Goal: Task Accomplishment & Management: Use online tool/utility

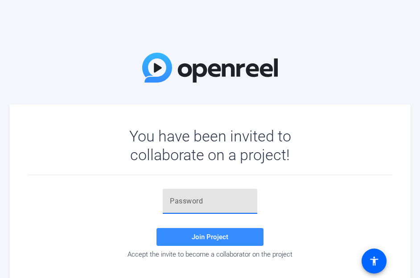
click at [199, 206] on input "text" at bounding box center [210, 201] width 80 height 11
type input "L=f1dT"
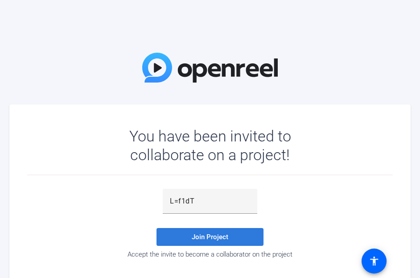
click at [189, 236] on span at bounding box center [210, 236] width 107 height 21
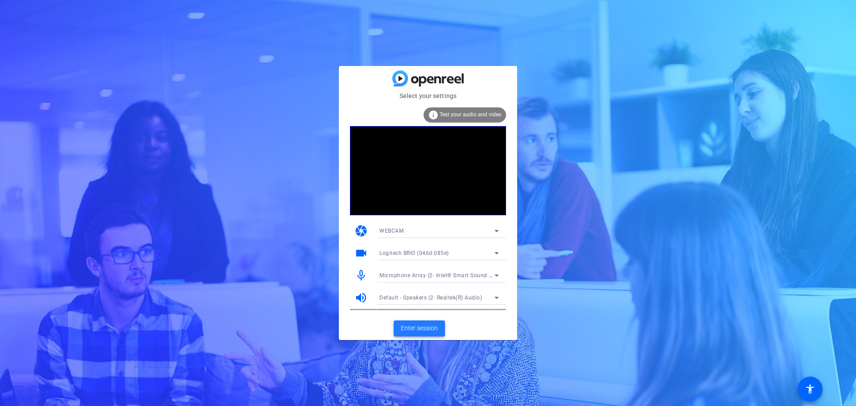
click at [418, 277] on span "Enter session" at bounding box center [419, 328] width 37 height 9
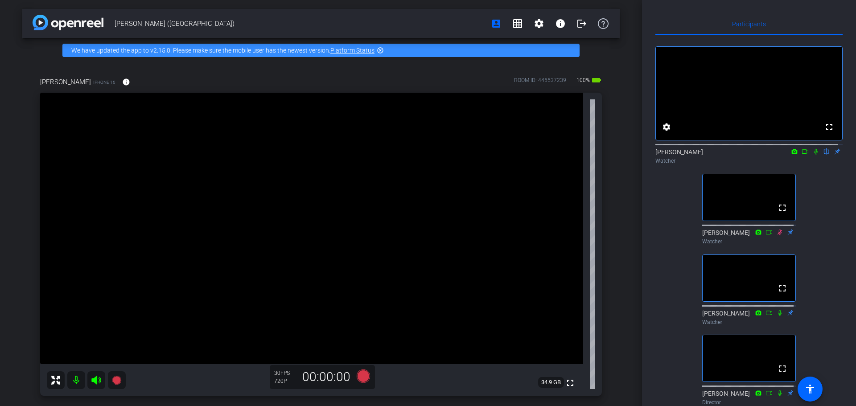
click at [420, 155] on icon at bounding box center [816, 152] width 4 height 6
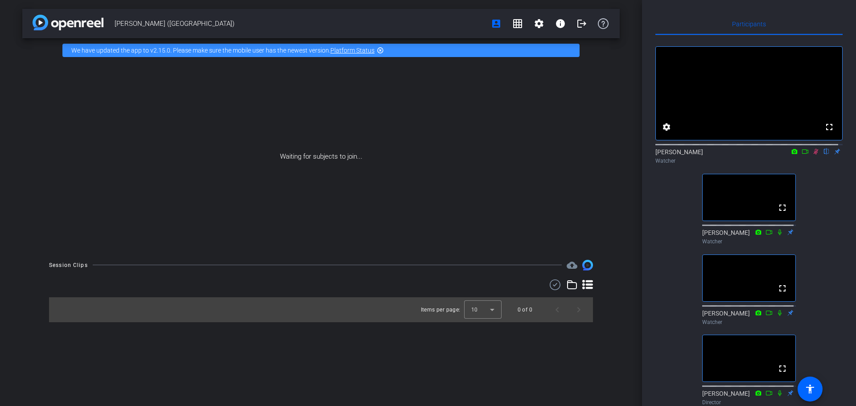
click at [420, 155] on icon at bounding box center [816, 152] width 7 height 6
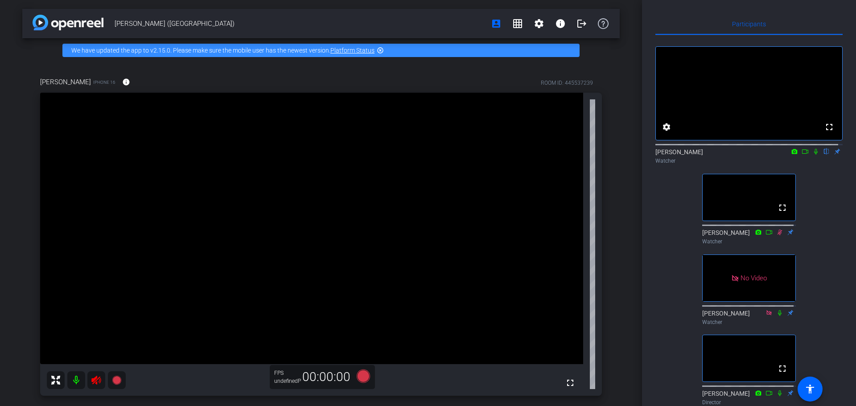
click at [420, 155] on icon at bounding box center [816, 152] width 4 height 6
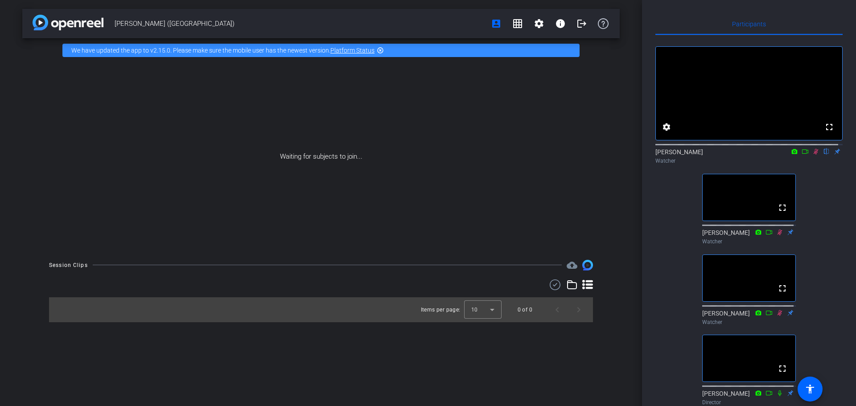
click at [420, 155] on icon at bounding box center [816, 152] width 7 height 6
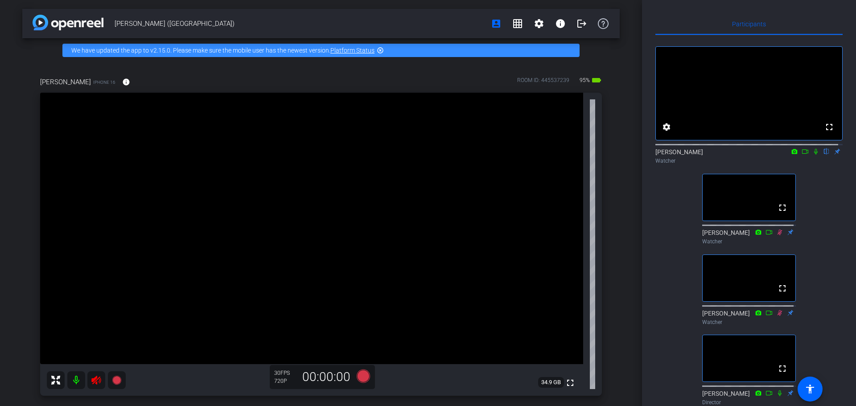
click at [420, 155] on icon at bounding box center [816, 152] width 7 height 6
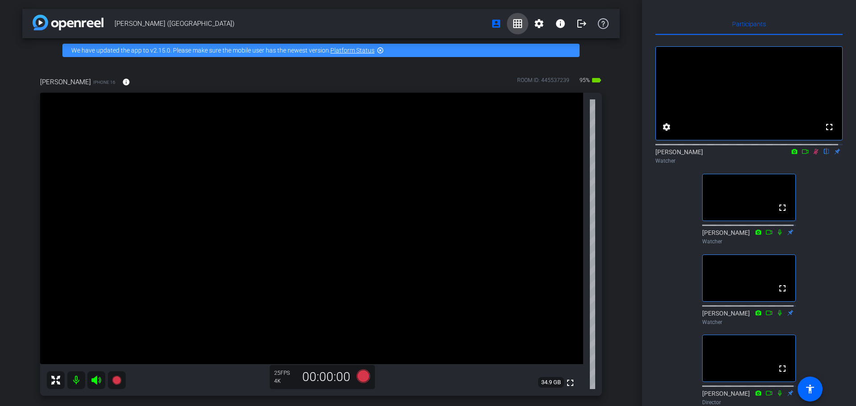
click at [420, 25] on mat-icon "grid_on" at bounding box center [517, 23] width 11 height 11
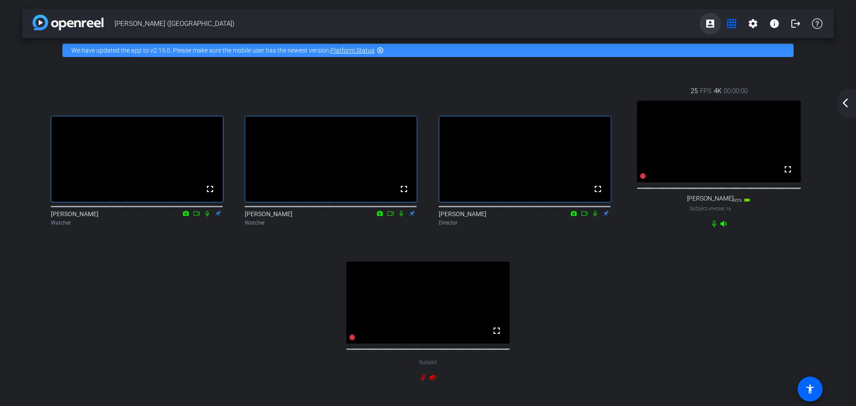
click at [420, 24] on mat-icon "account_box" at bounding box center [710, 23] width 11 height 11
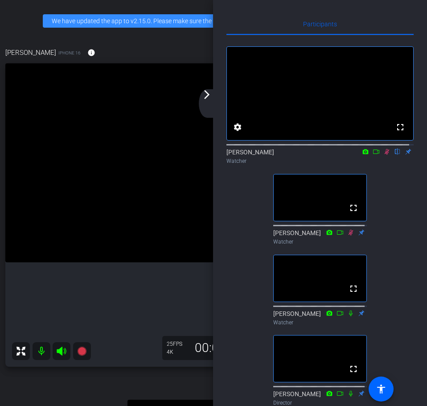
click at [209, 96] on mat-icon "arrow_forward_ios" at bounding box center [207, 94] width 11 height 11
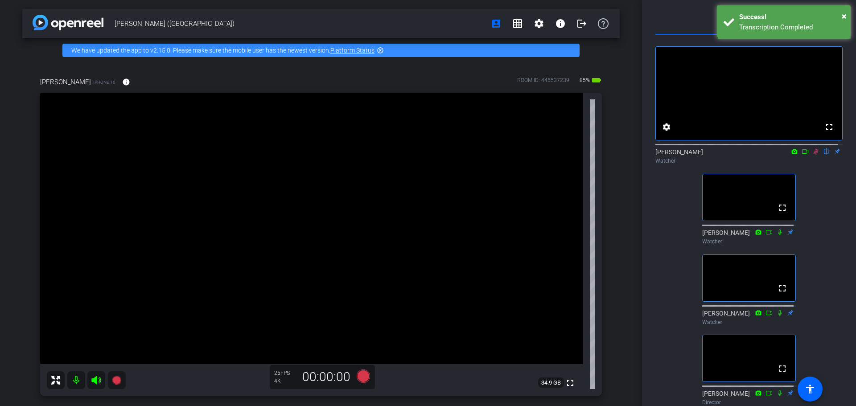
click at [420, 155] on icon at bounding box center [816, 152] width 7 height 6
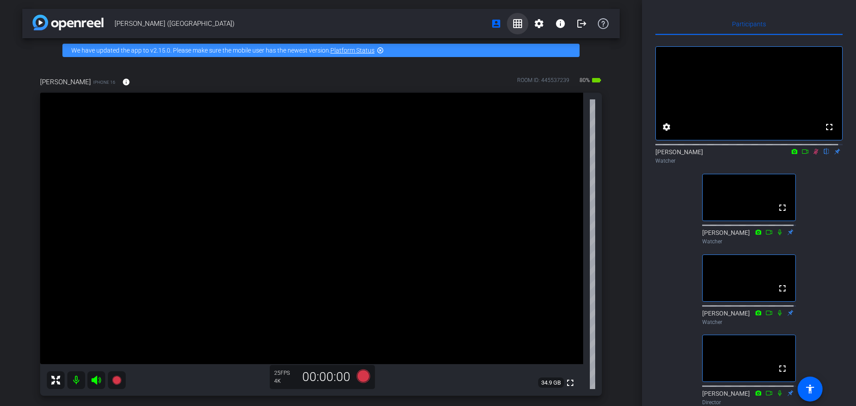
click at [420, 27] on mat-icon "grid_on" at bounding box center [517, 23] width 11 height 11
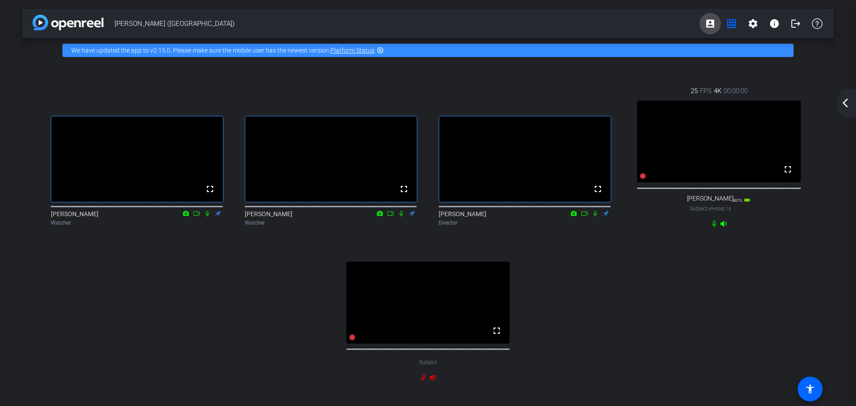
click at [420, 24] on mat-icon "account_box" at bounding box center [710, 23] width 11 height 11
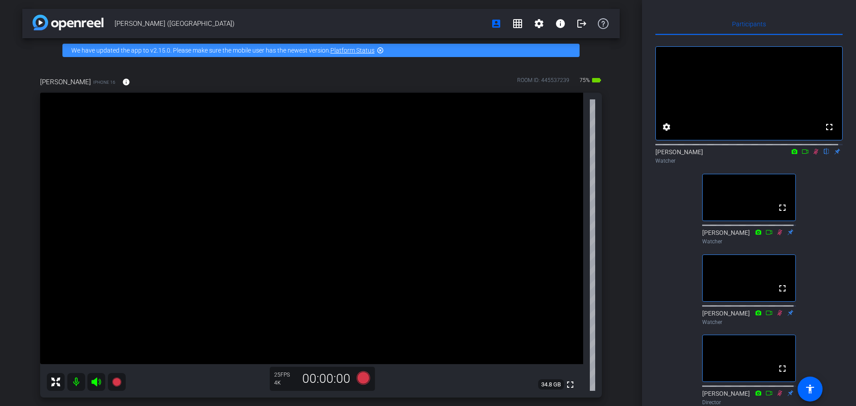
click at [420, 155] on icon at bounding box center [816, 152] width 5 height 6
click at [420, 155] on icon at bounding box center [816, 152] width 4 height 6
click at [420, 155] on icon at bounding box center [816, 152] width 7 height 6
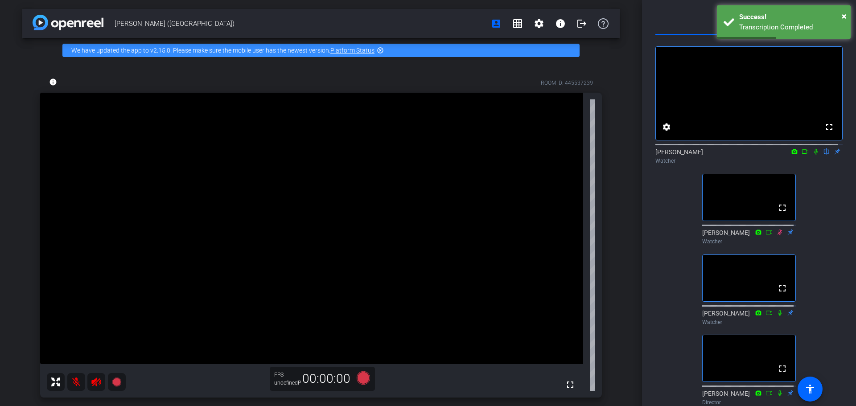
click at [420, 155] on icon at bounding box center [816, 152] width 7 height 6
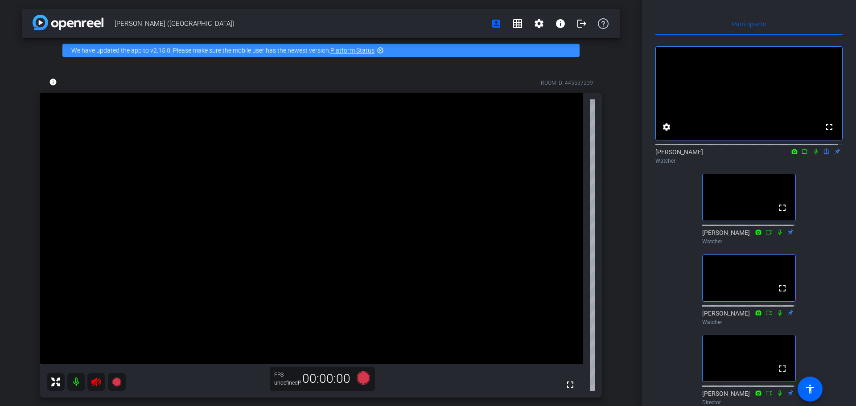
click at [420, 155] on icon at bounding box center [816, 152] width 7 height 6
